Goal: Communication & Community: Answer question/provide support

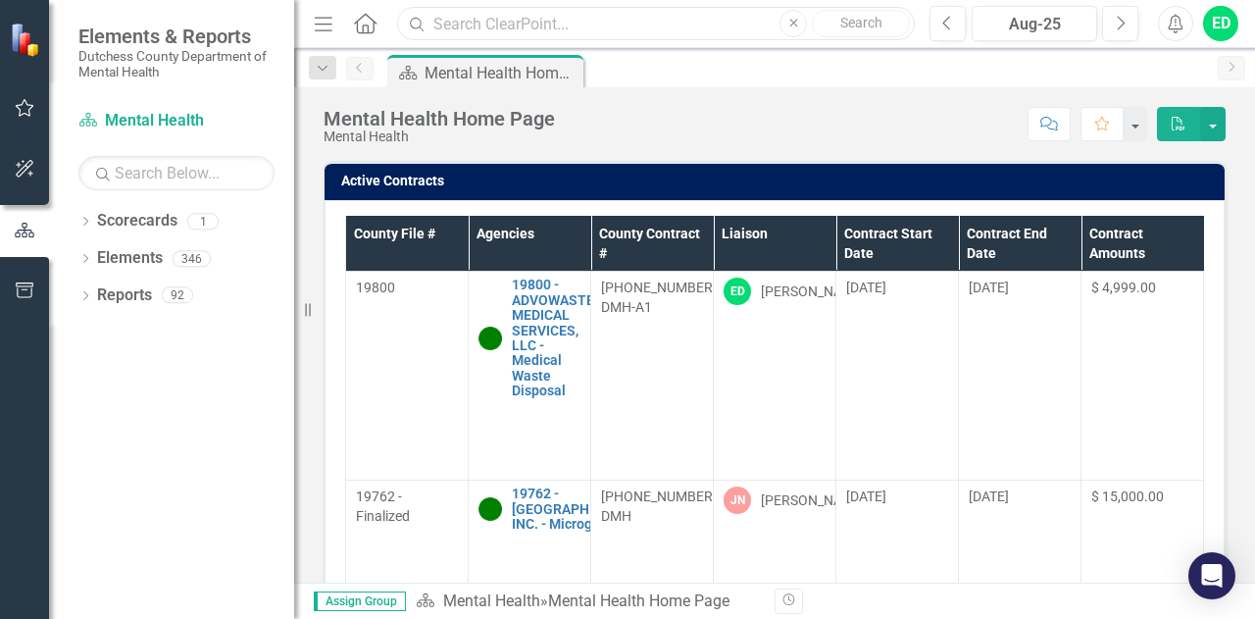
click at [626, 26] on input "text" at bounding box center [656, 24] width 518 height 34
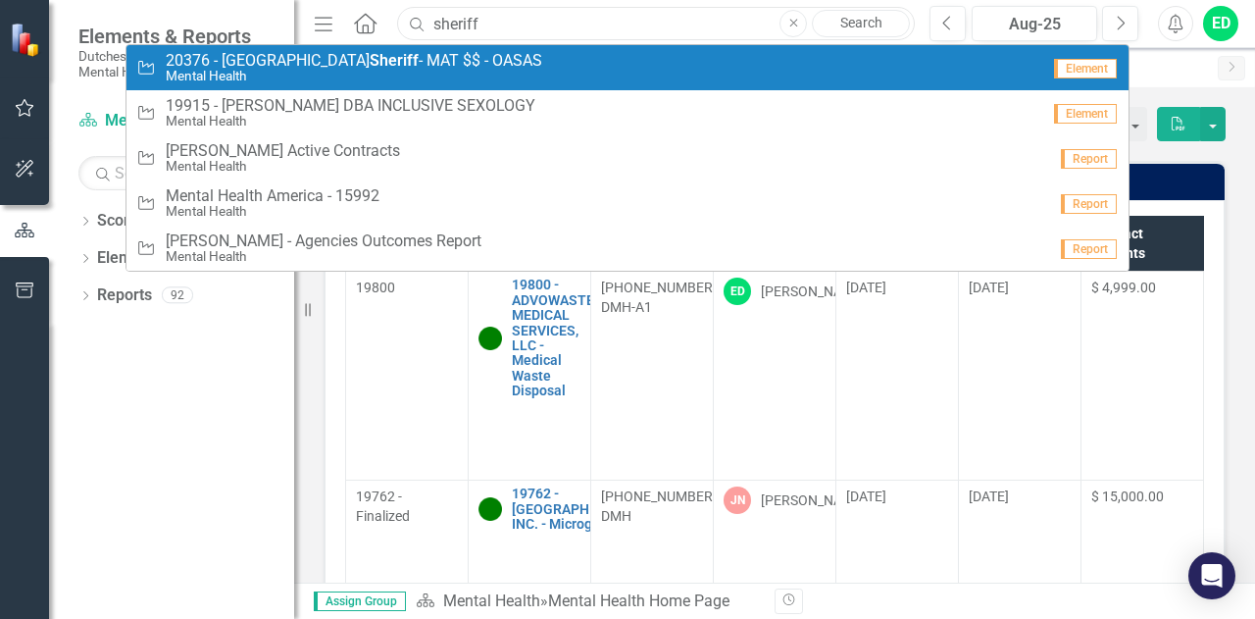
type input "sheriff"
click at [353, 81] on small "Mental Health" at bounding box center [354, 76] width 377 height 15
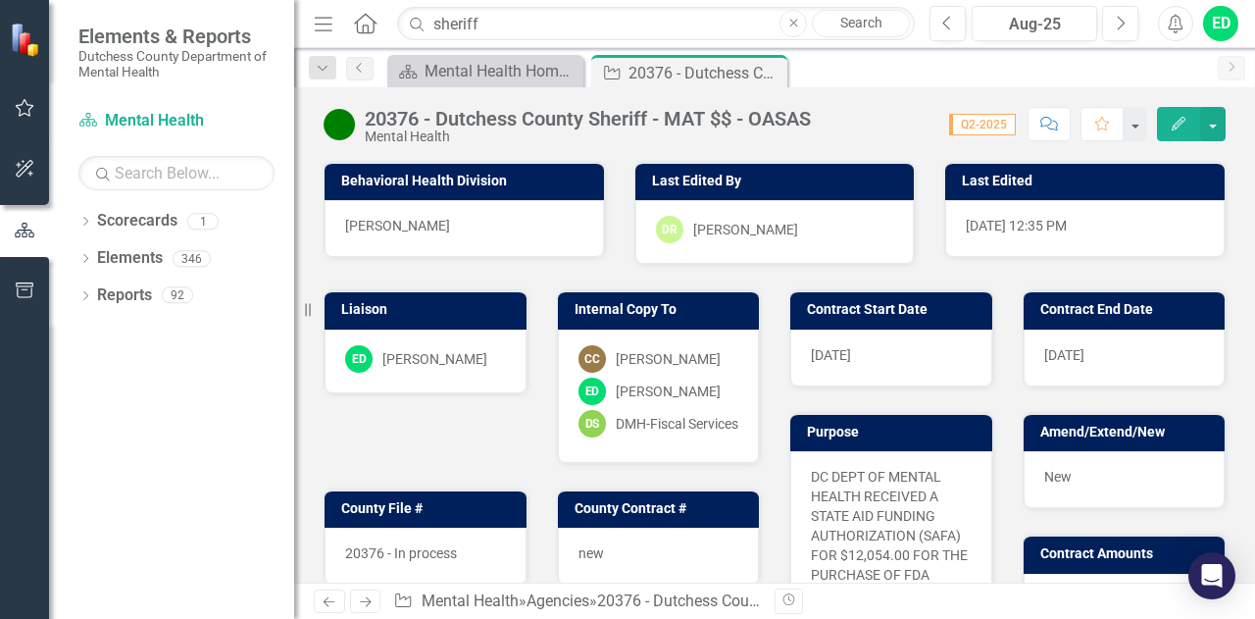
click at [1057, 125] on icon "Comment" at bounding box center [1050, 124] width 18 height 14
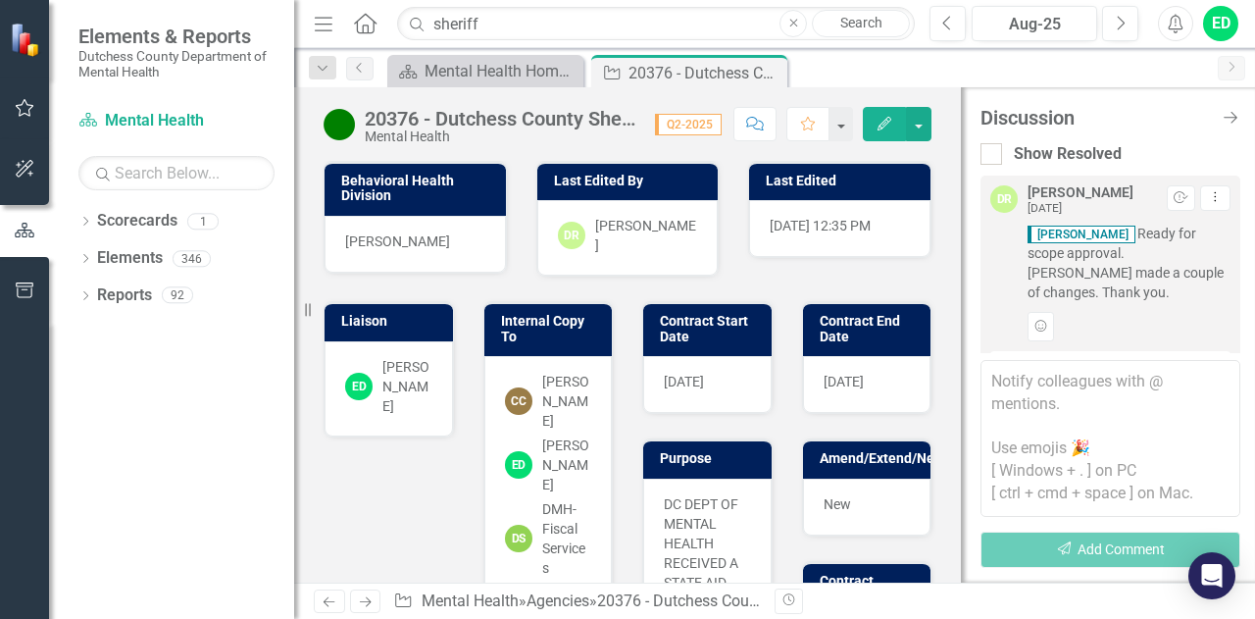
scroll to position [838, 0]
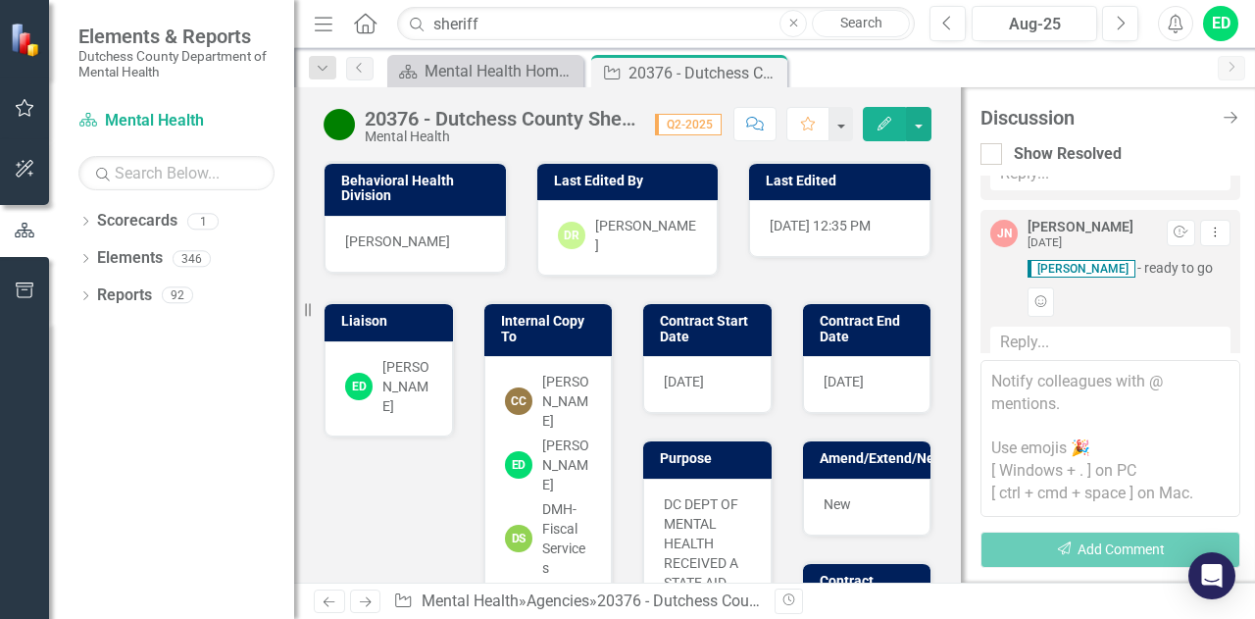
click at [1087, 391] on textarea at bounding box center [1111, 438] width 260 height 157
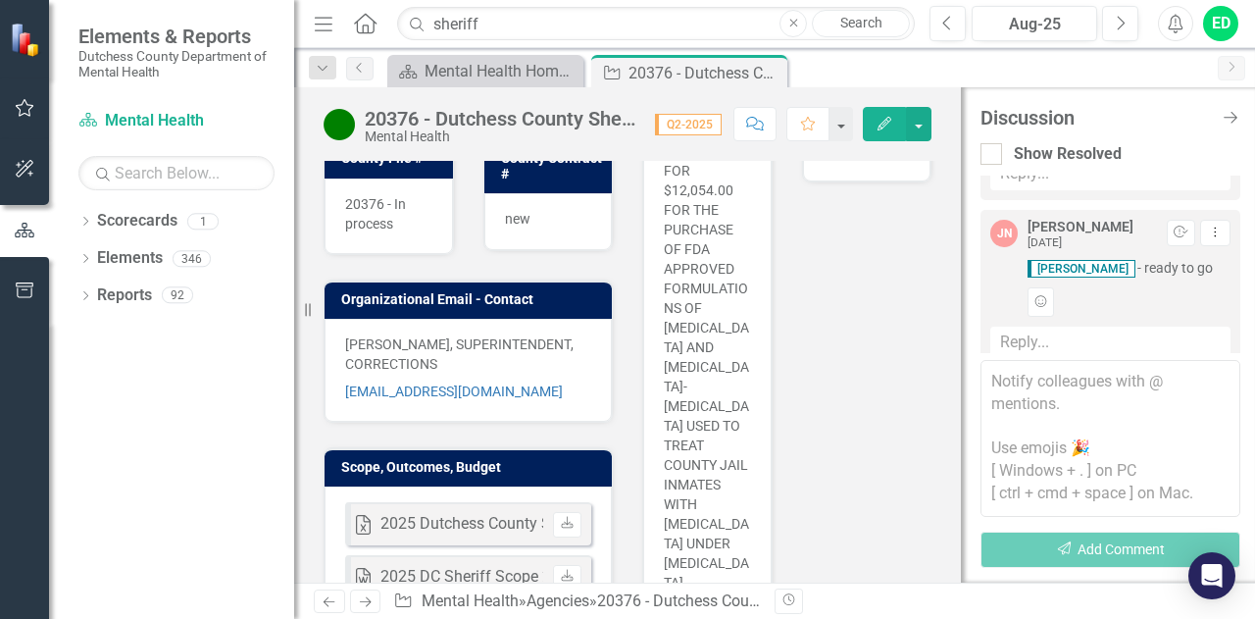
scroll to position [98, 0]
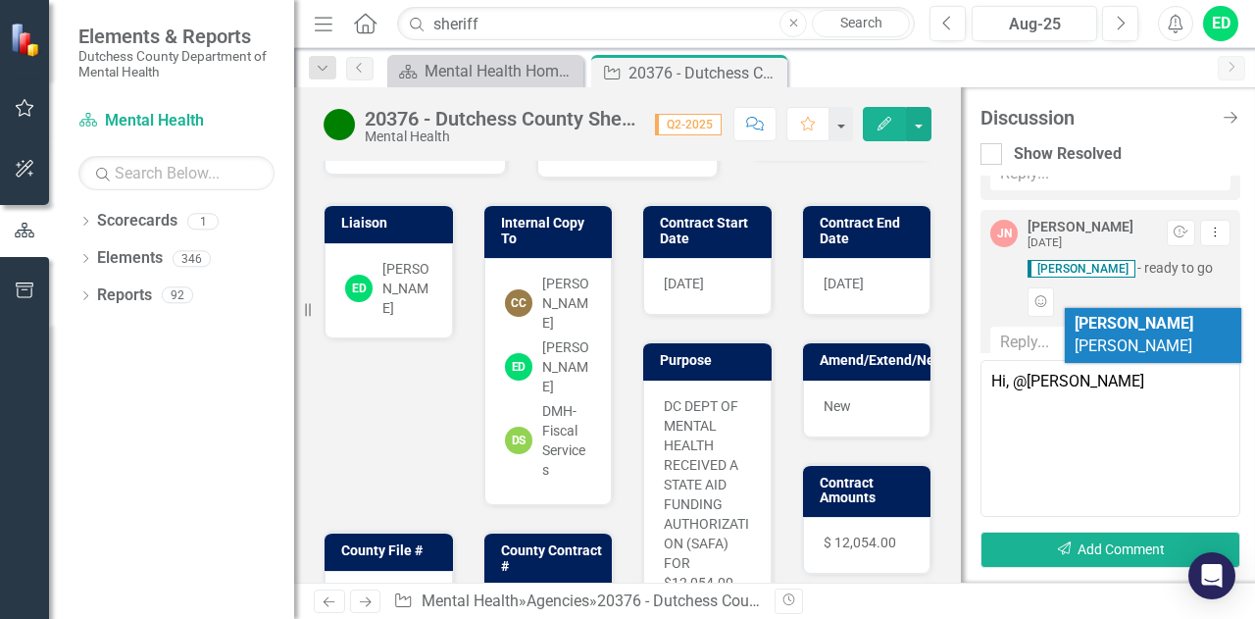
click at [1144, 331] on span "[PERSON_NAME]" at bounding box center [1134, 334] width 119 height 41
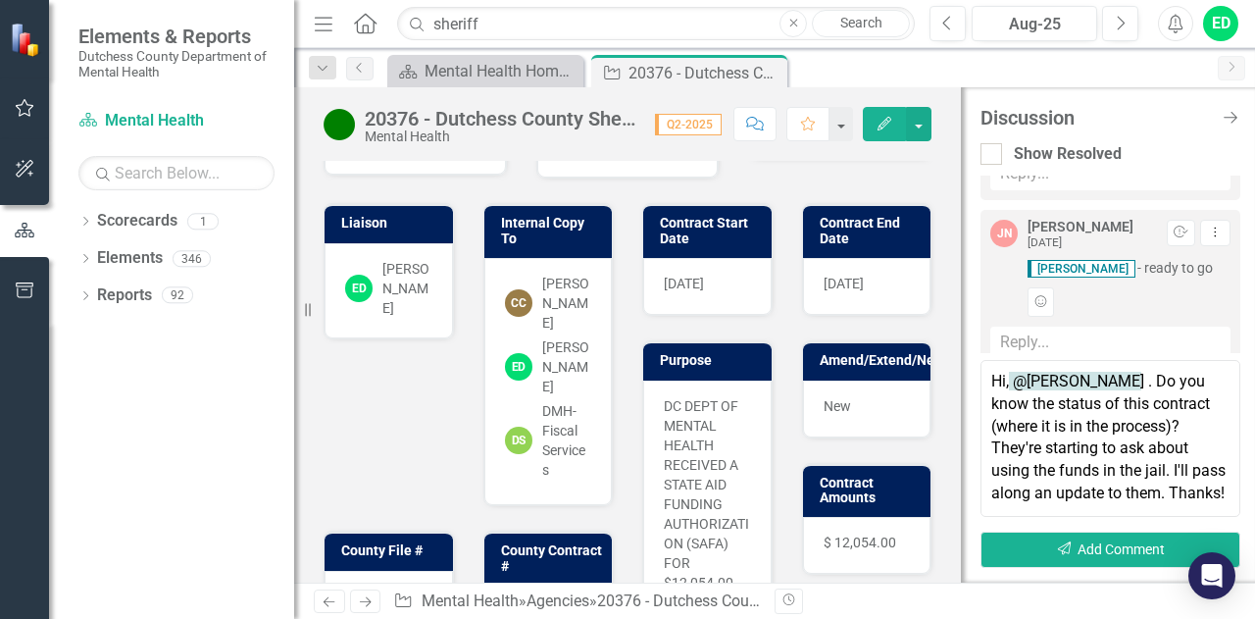
scroll to position [10, 0]
type textarea "Hi, @[PERSON_NAME] . Do you know the status of this contract (where it is in th…"
click at [1142, 551] on button "Send Add Comment" at bounding box center [1111, 550] width 260 height 36
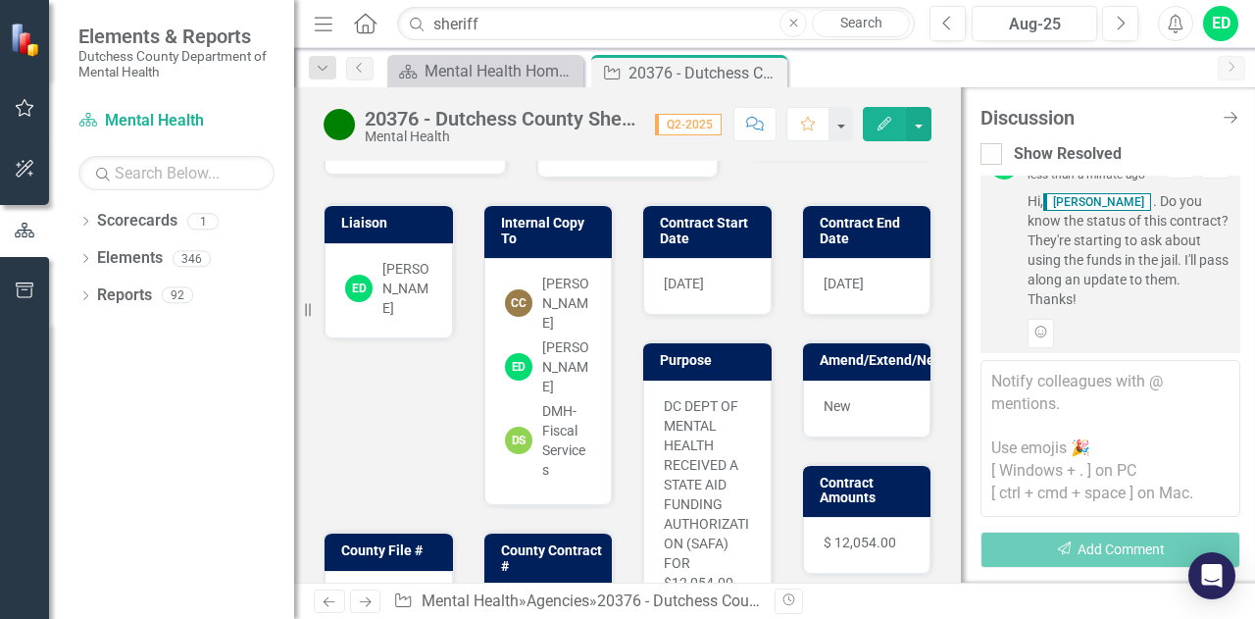
scroll to position [1104, 0]
